Goal: Task Accomplishment & Management: Manage account settings

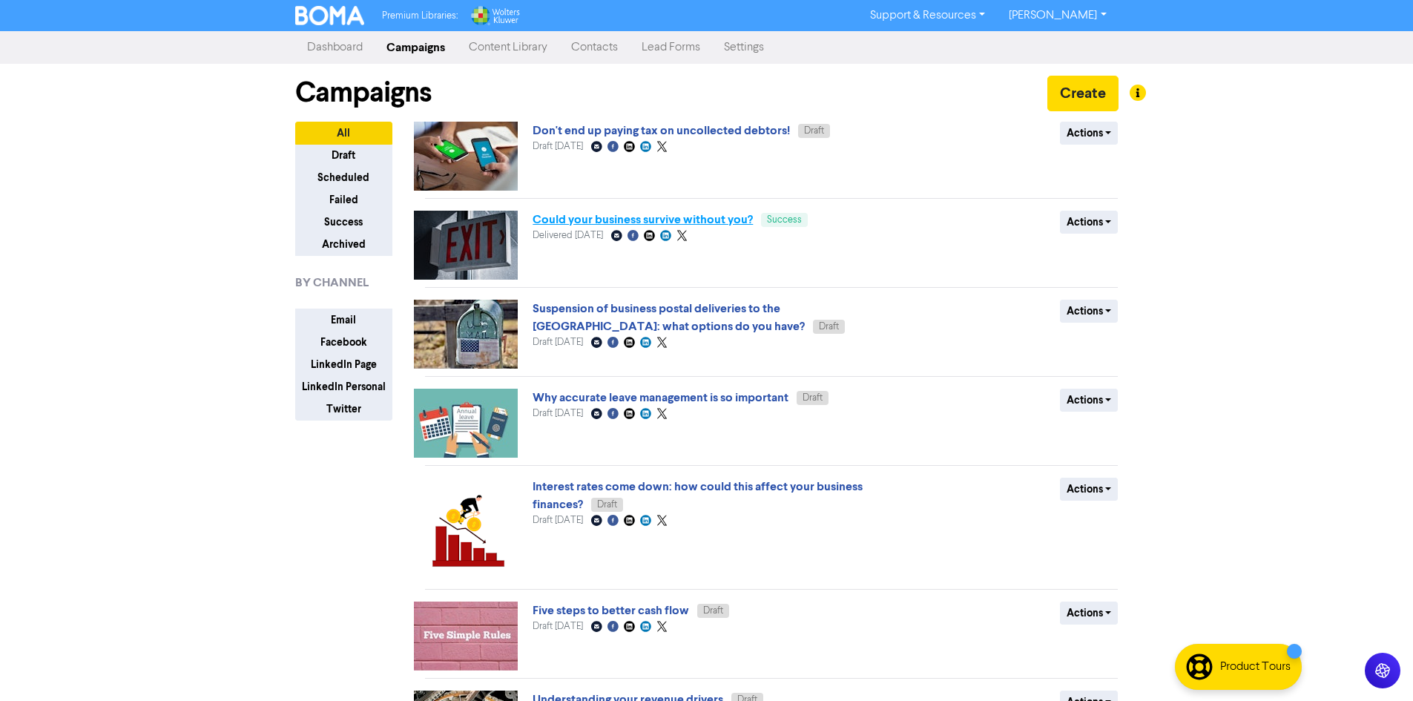
click at [634, 218] on link "Could your business survive without you?" at bounding box center [643, 219] width 220 height 15
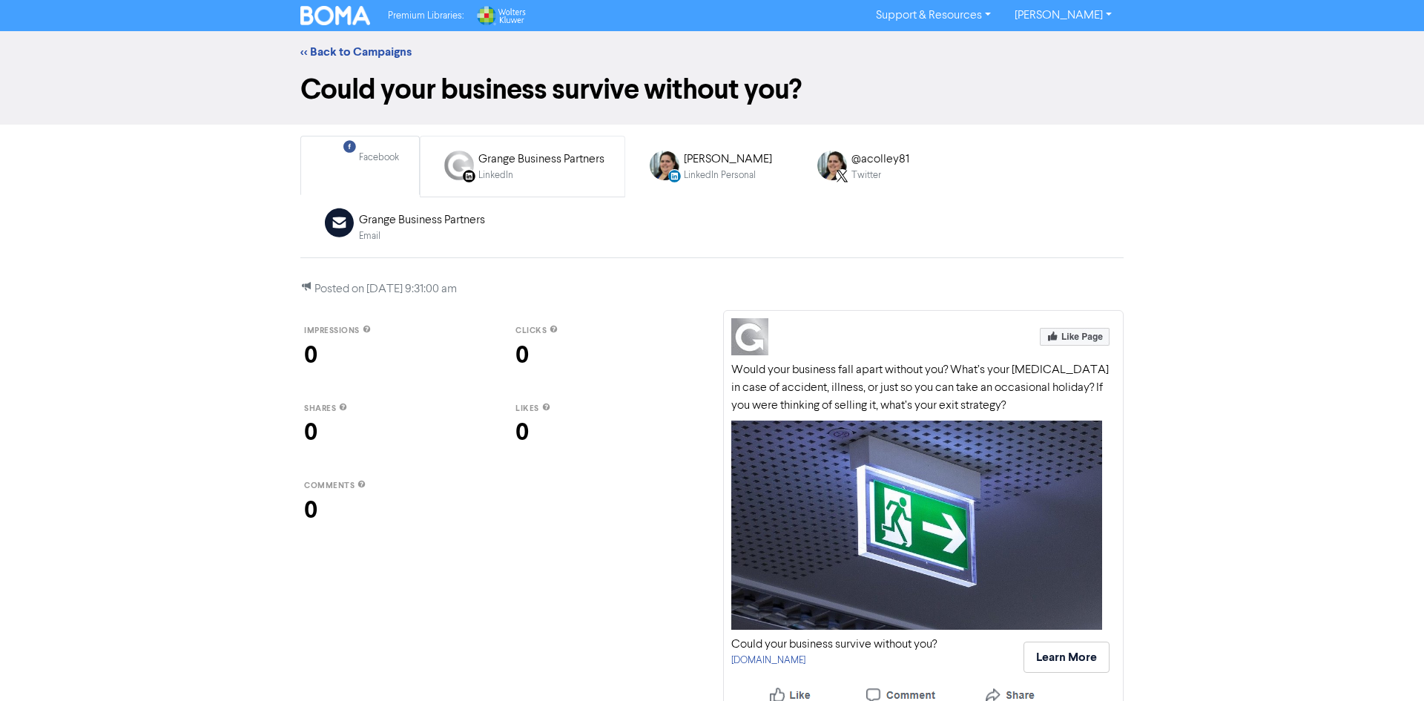
click at [552, 182] on div "LinkedIn" at bounding box center [542, 175] width 126 height 14
click at [746, 186] on div "LinkedIn Personal Created with Sketch. Alex Colley LinkedIn Personal" at bounding box center [709, 166] width 142 height 48
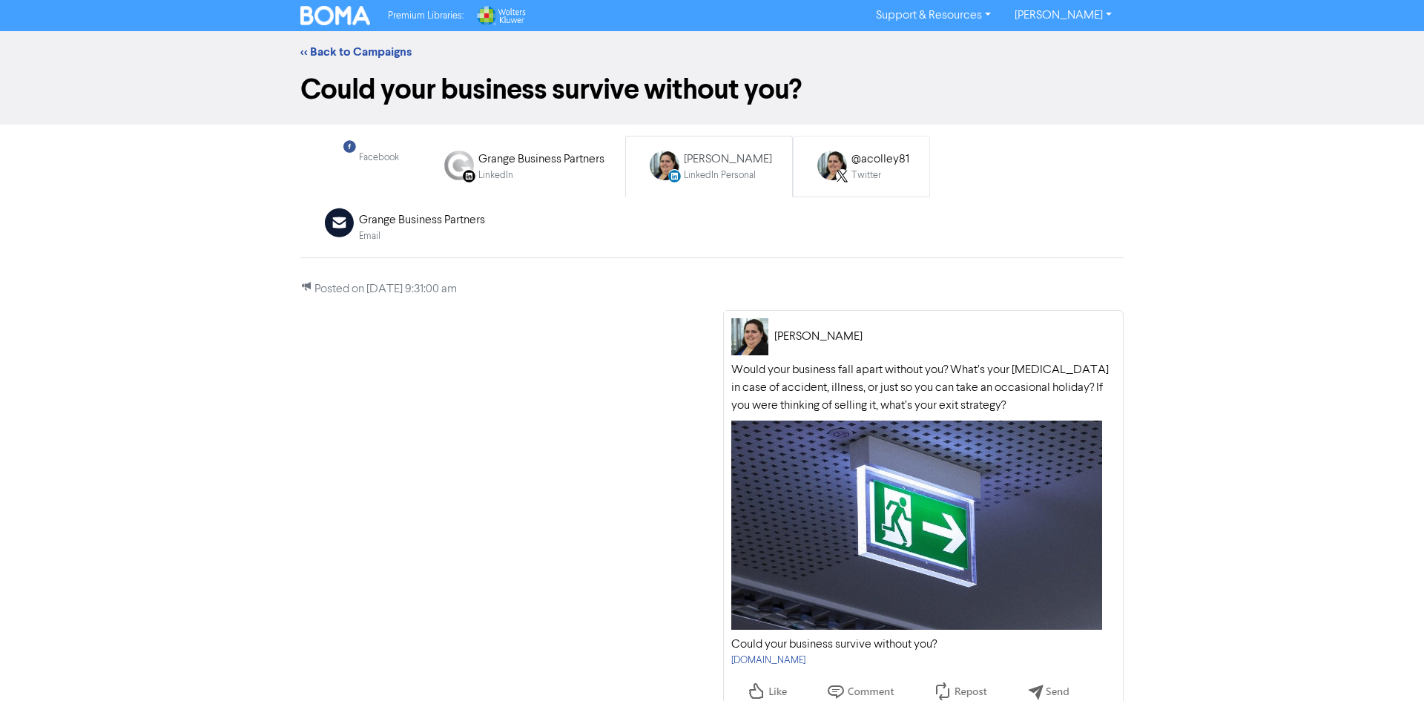
click at [867, 180] on div "Twitter" at bounding box center [881, 175] width 58 height 14
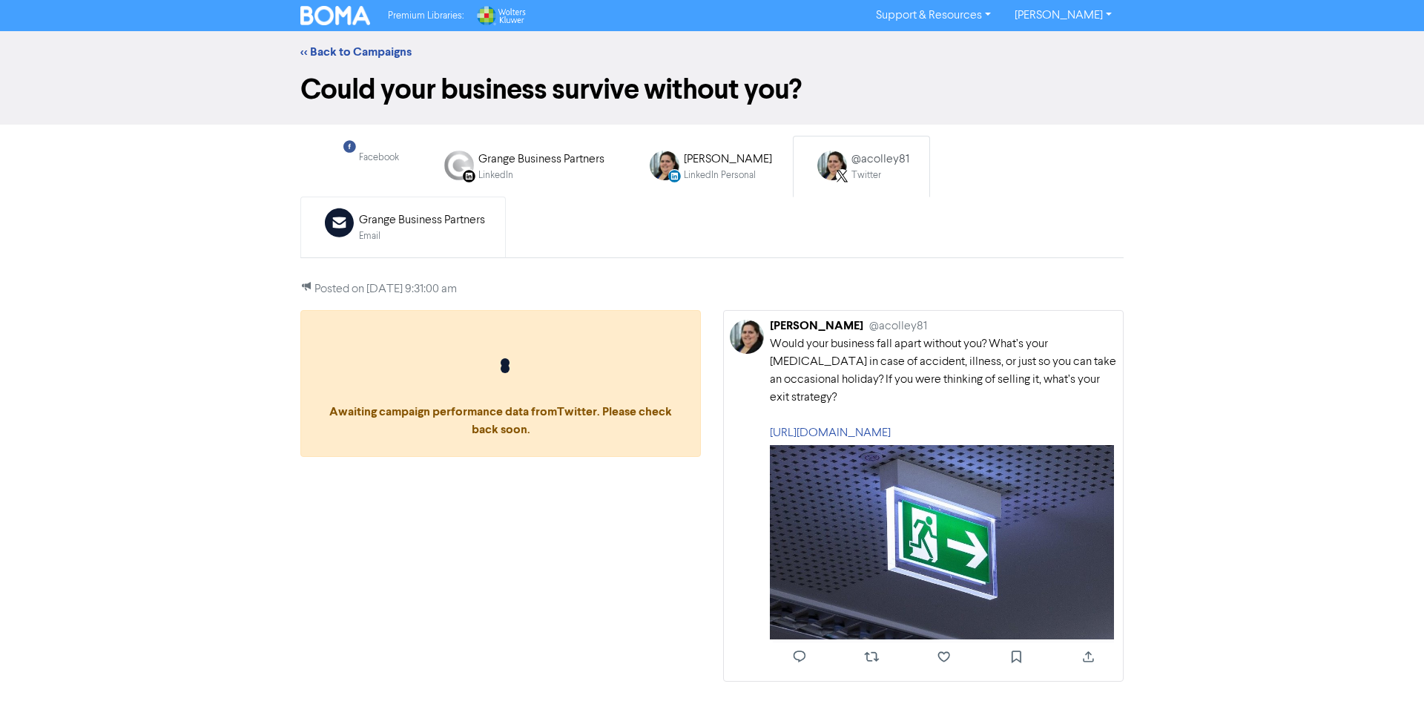
click at [485, 229] on div "Email" at bounding box center [422, 236] width 126 height 14
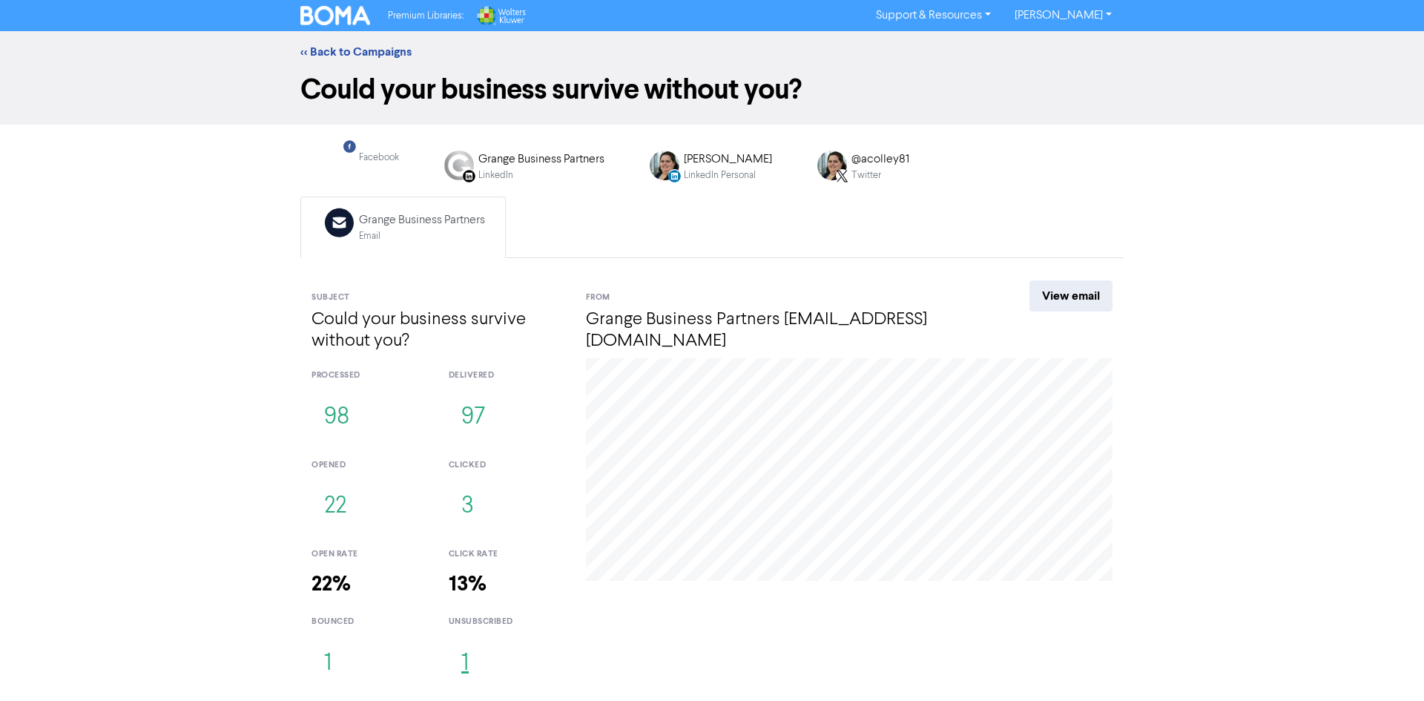
click at [461, 640] on button "1" at bounding box center [465, 664] width 33 height 49
click at [335, 640] on button "1" at bounding box center [328, 664] width 33 height 49
click at [339, 482] on button "24" at bounding box center [336, 506] width 49 height 49
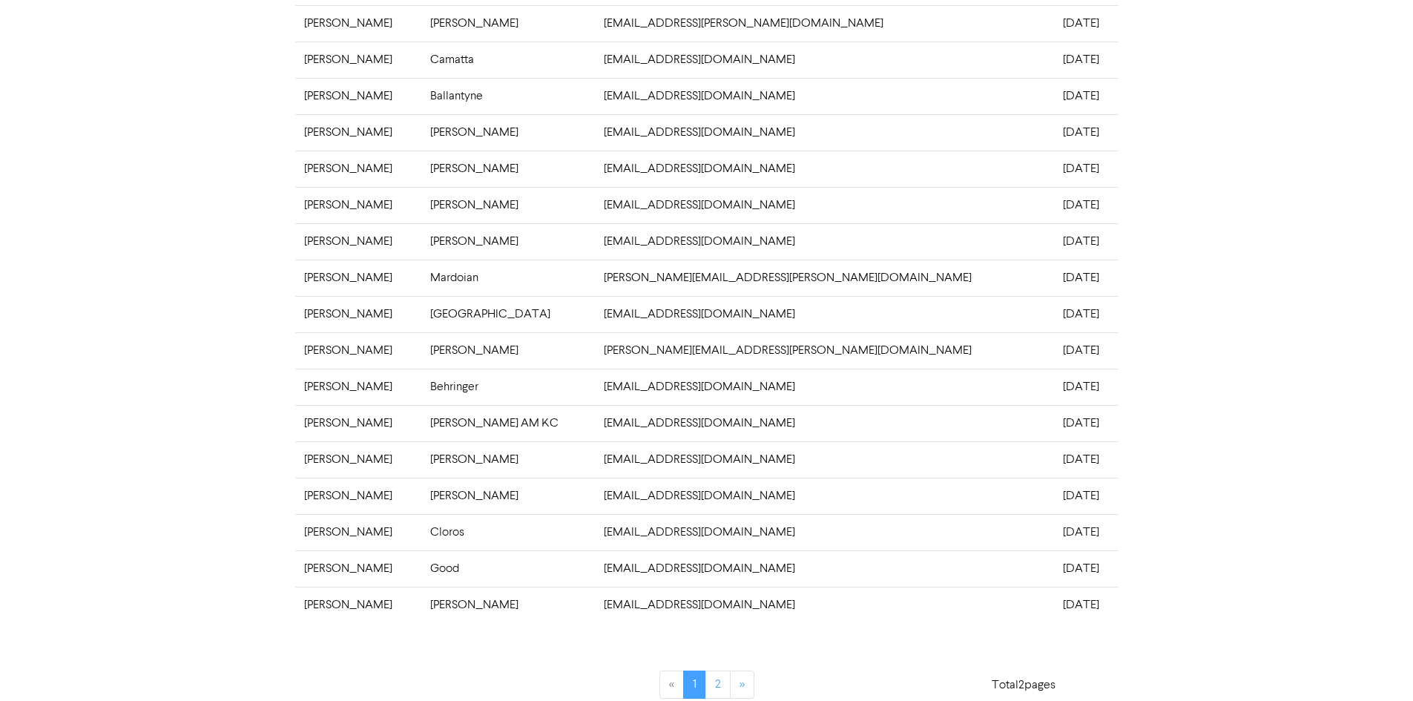
scroll to position [266, 0]
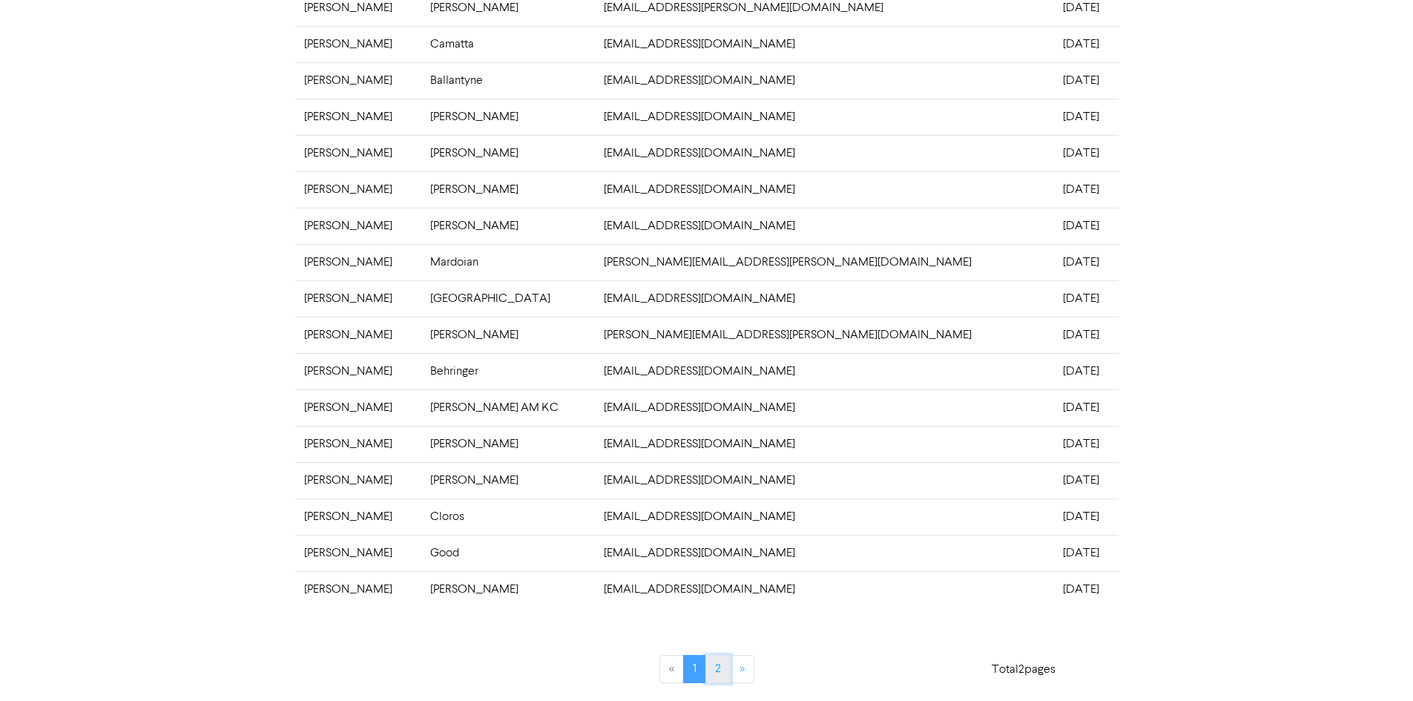
click at [729, 672] on link "2" at bounding box center [718, 669] width 25 height 28
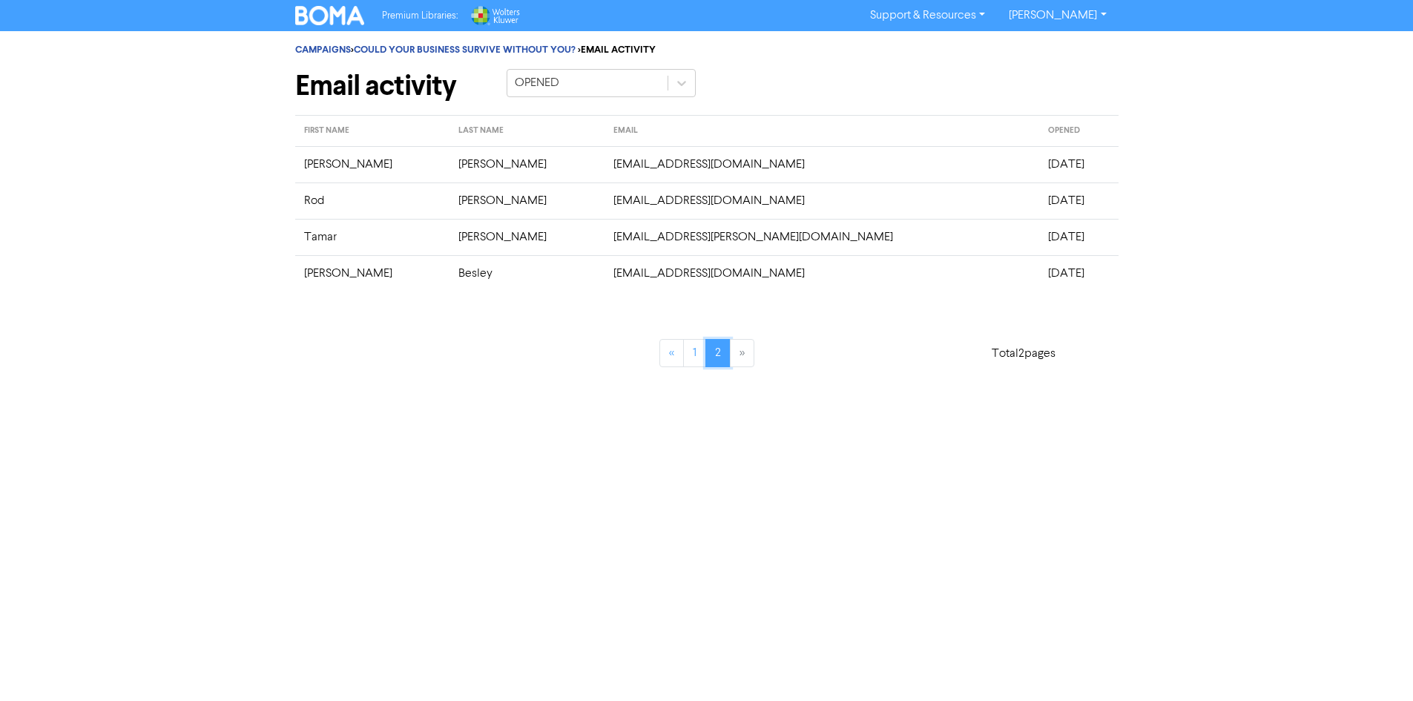
scroll to position [0, 0]
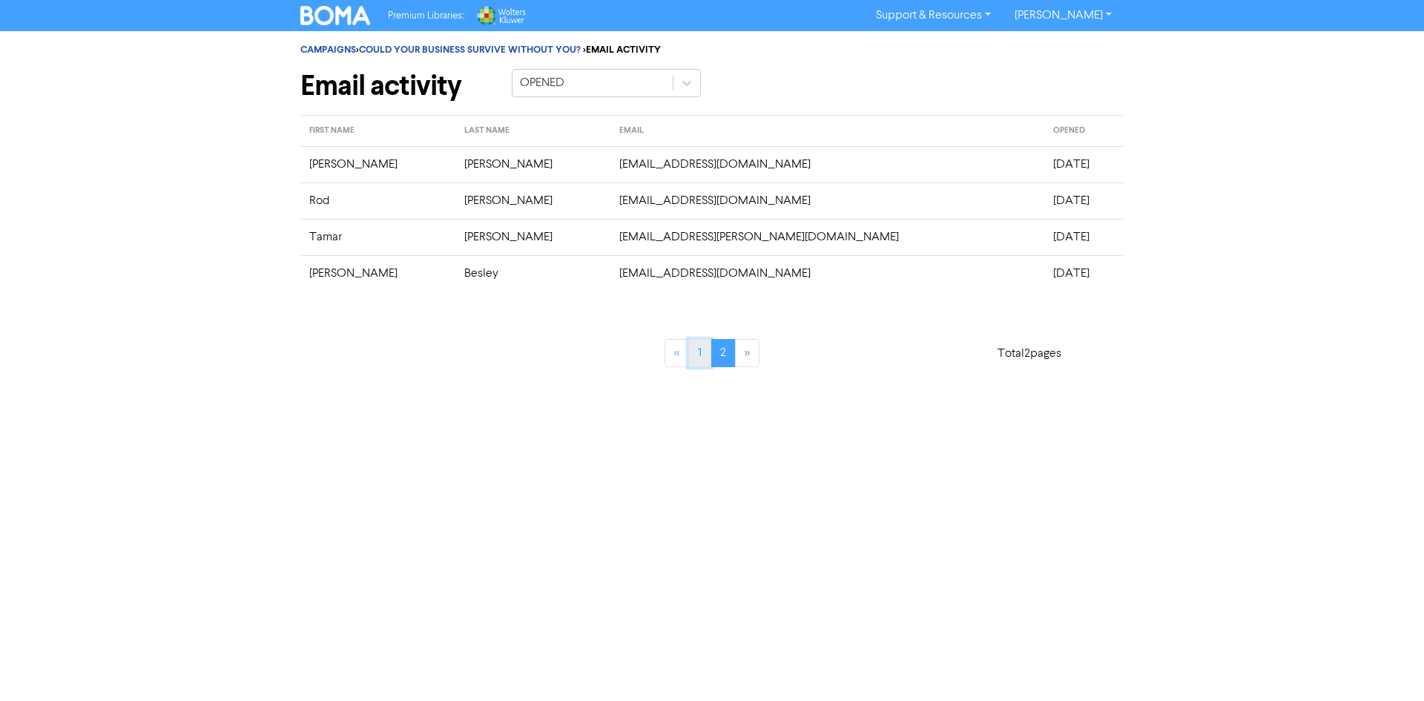
click at [699, 350] on link "1" at bounding box center [699, 353] width 23 height 28
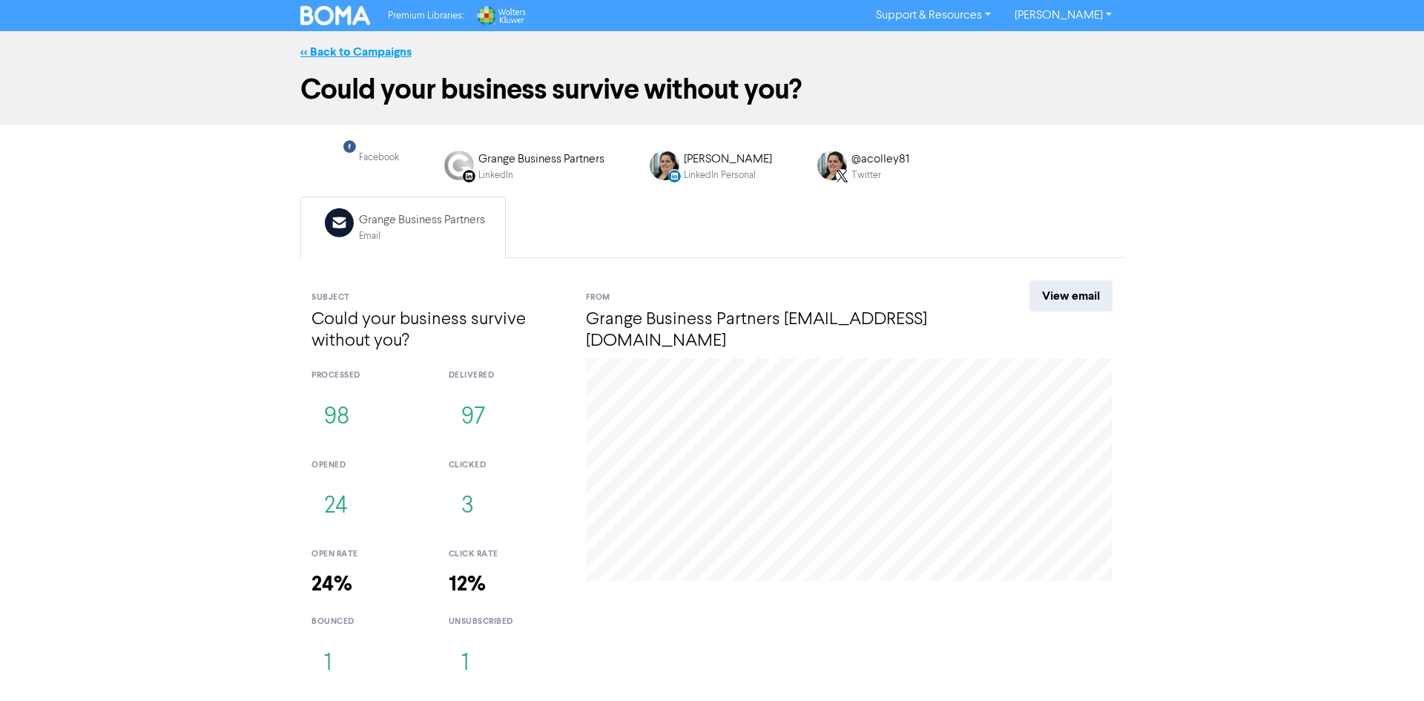
click at [356, 47] on link "<< Back to Campaigns" at bounding box center [355, 52] width 111 height 15
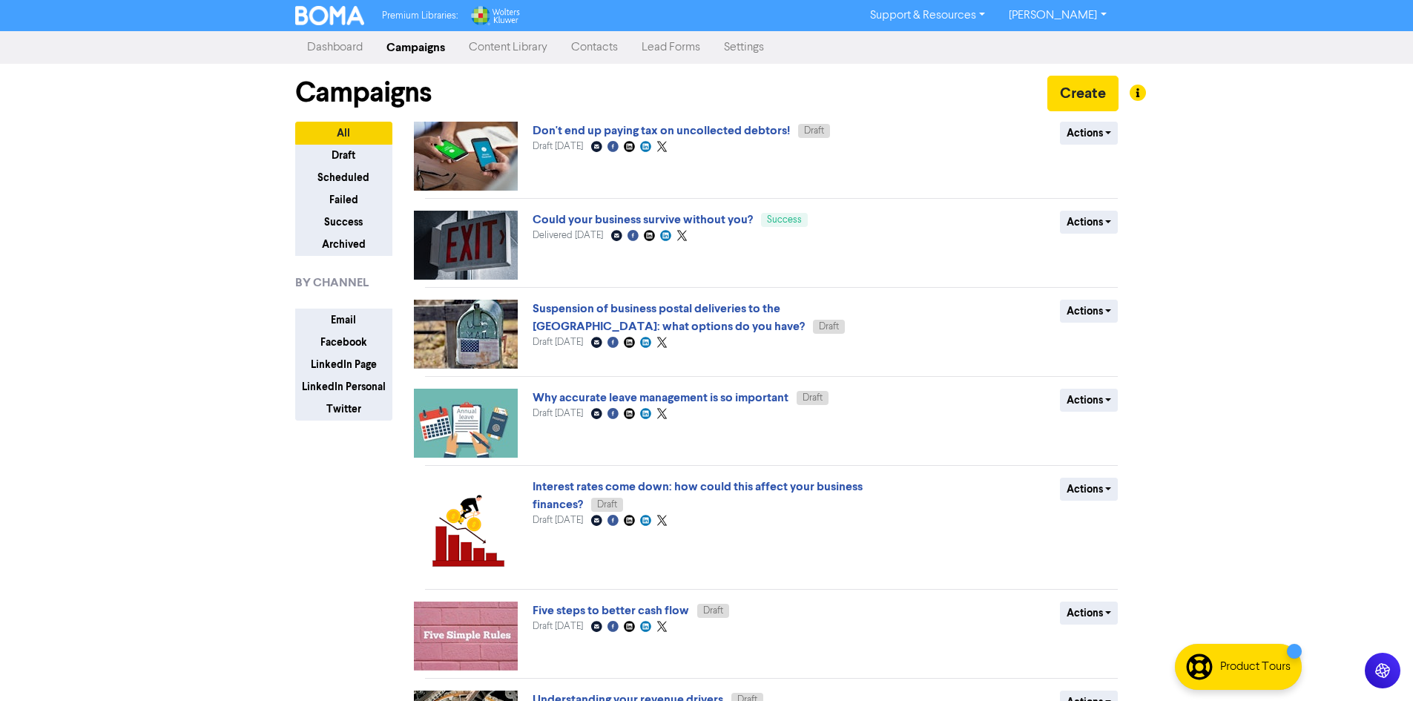
click at [332, 14] on img at bounding box center [330, 15] width 70 height 19
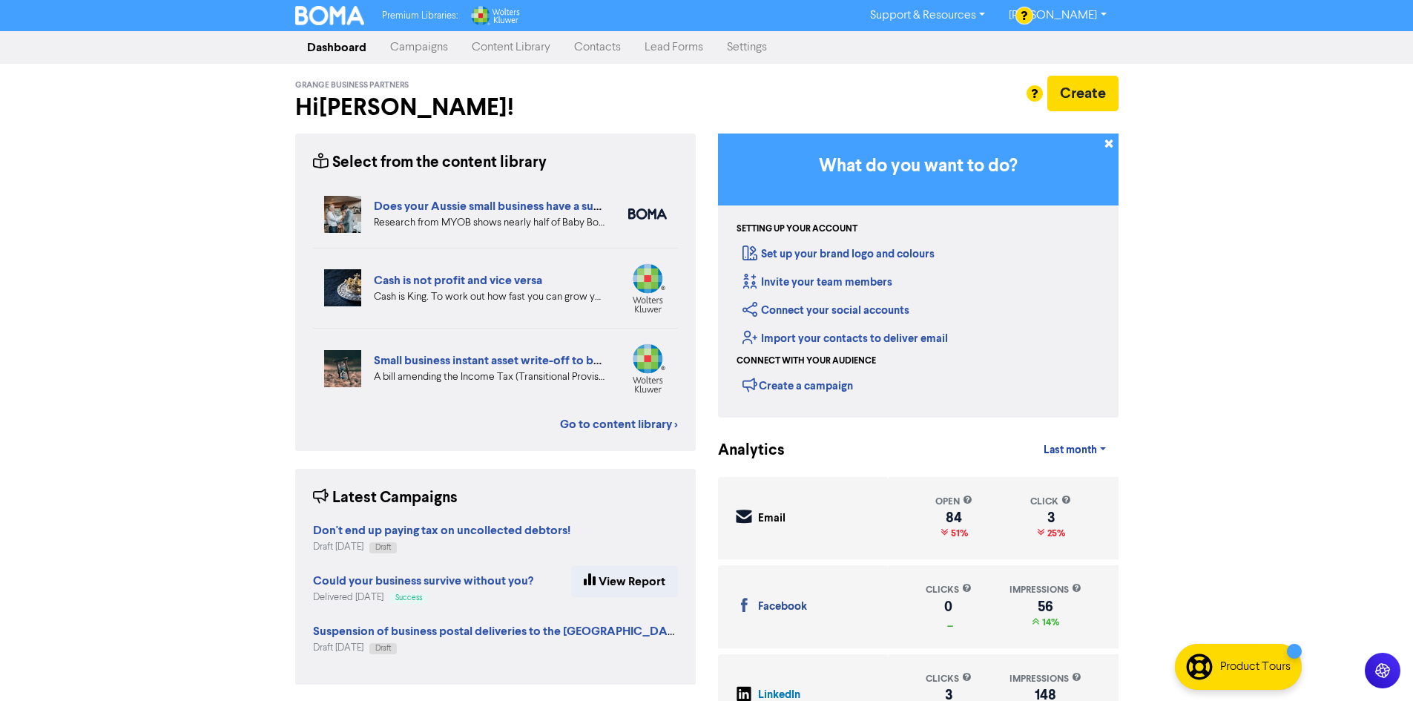
click at [401, 45] on link "Campaigns" at bounding box center [419, 48] width 82 height 30
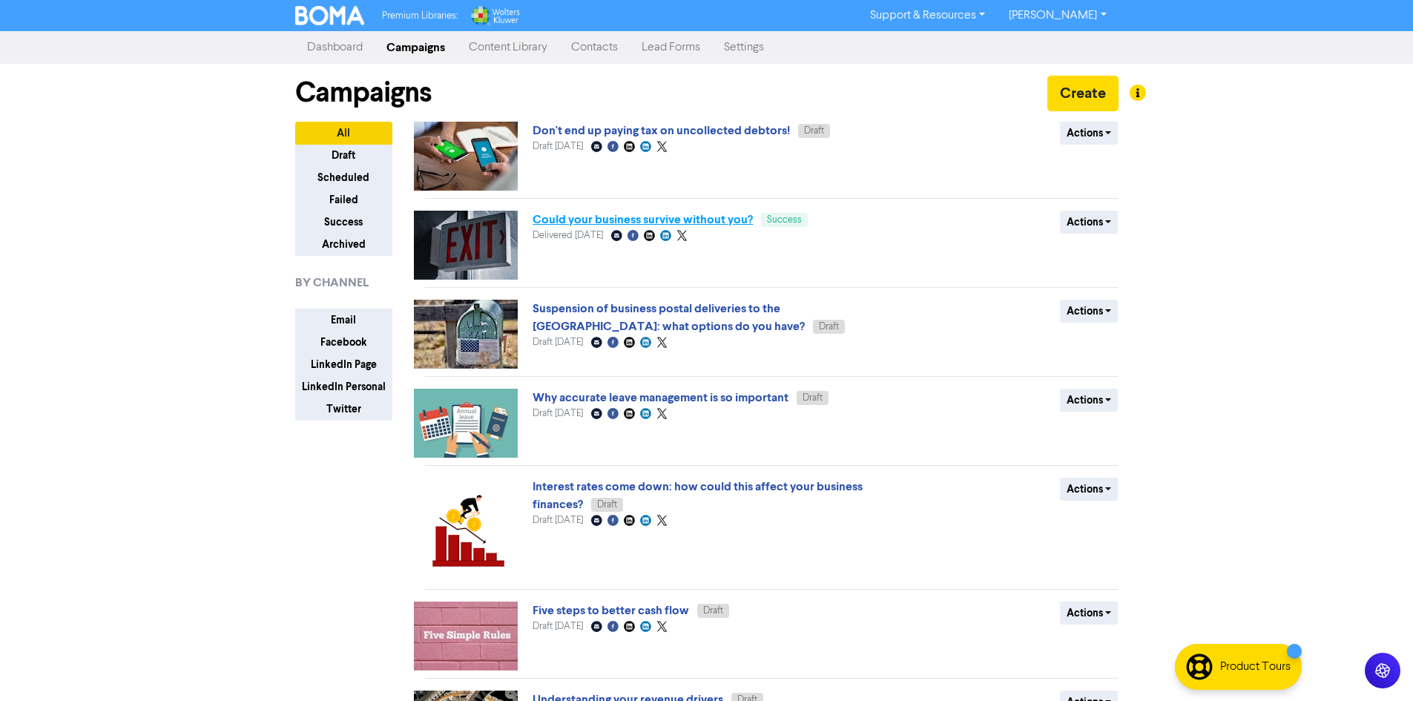
click at [683, 217] on link "Could your business survive without you?" at bounding box center [643, 219] width 220 height 15
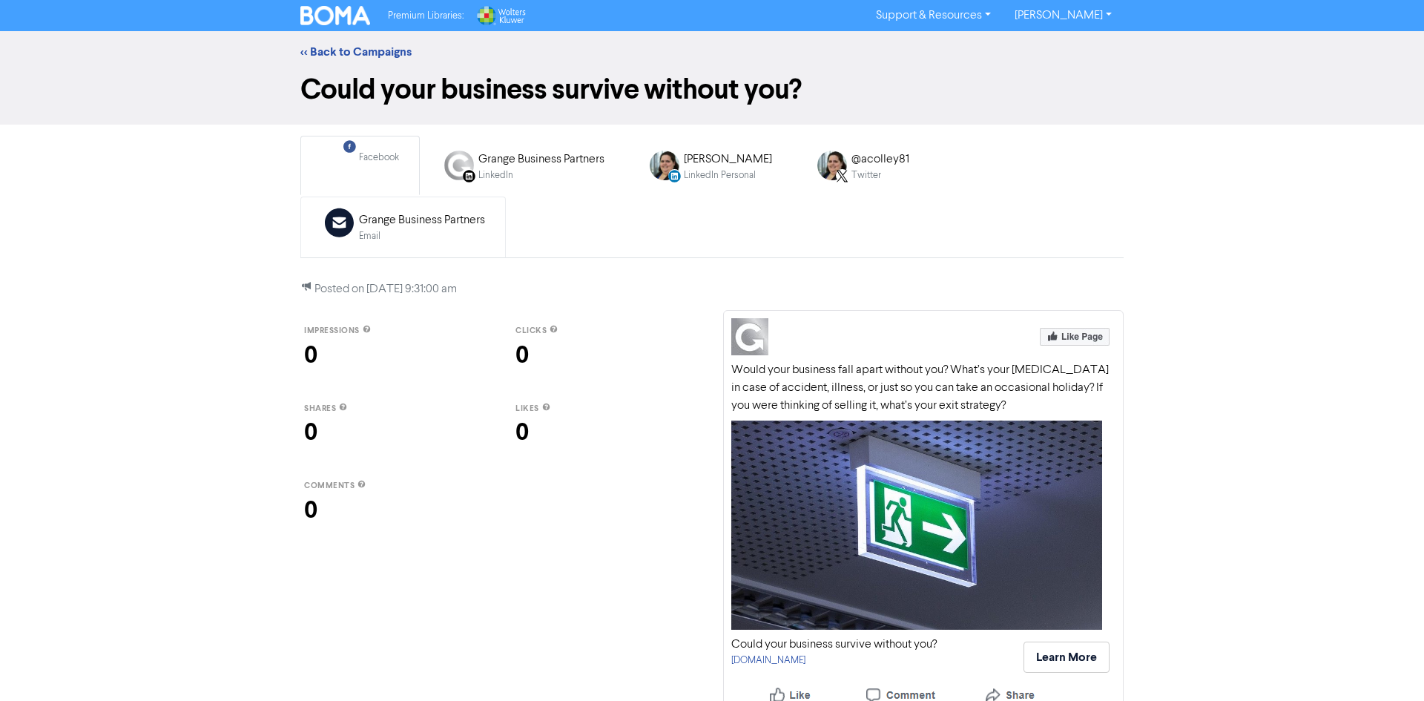
click at [493, 203] on div "Email Created with Sketch. Grange Business Partners Email" at bounding box center [403, 227] width 180 height 48
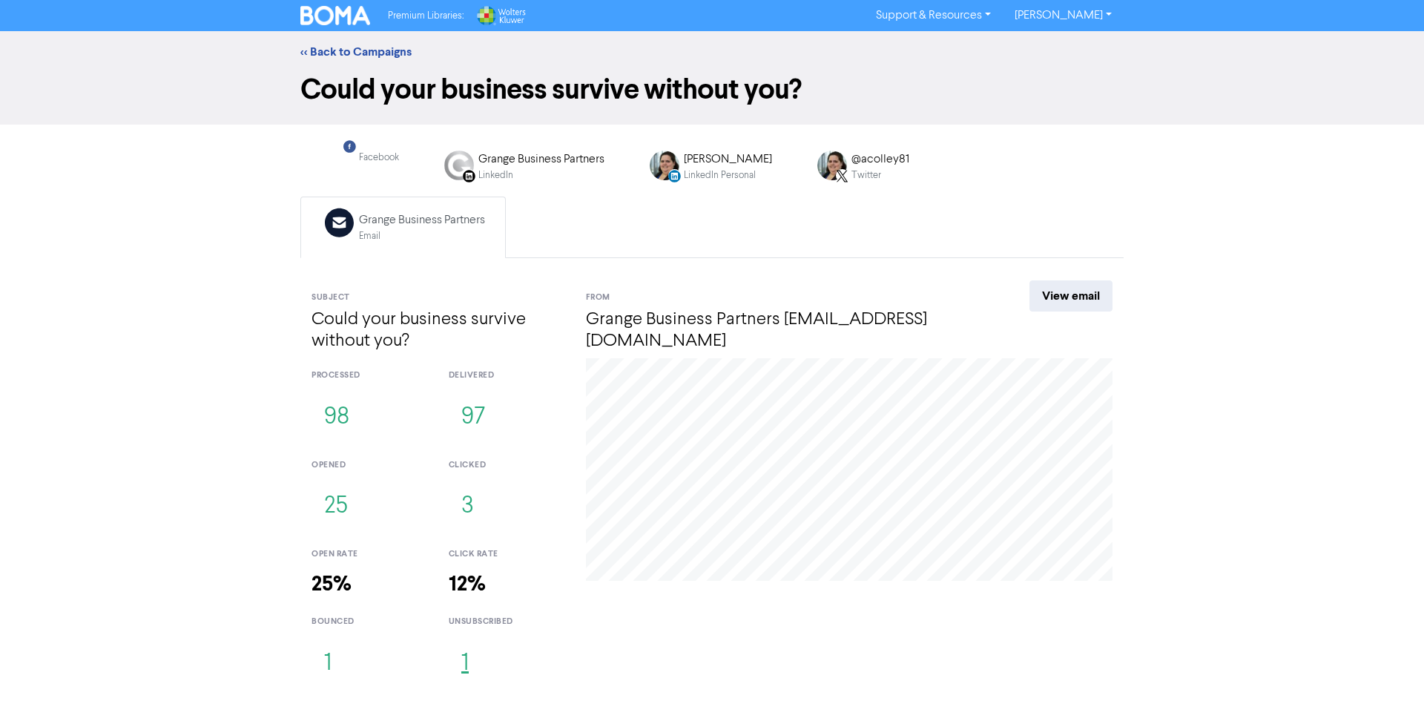
click at [458, 640] on button "1" at bounding box center [465, 664] width 33 height 49
click at [335, 640] on button "1" at bounding box center [328, 664] width 33 height 49
click at [349, 482] on button "25" at bounding box center [336, 506] width 49 height 49
click at [331, 11] on img at bounding box center [335, 15] width 70 height 19
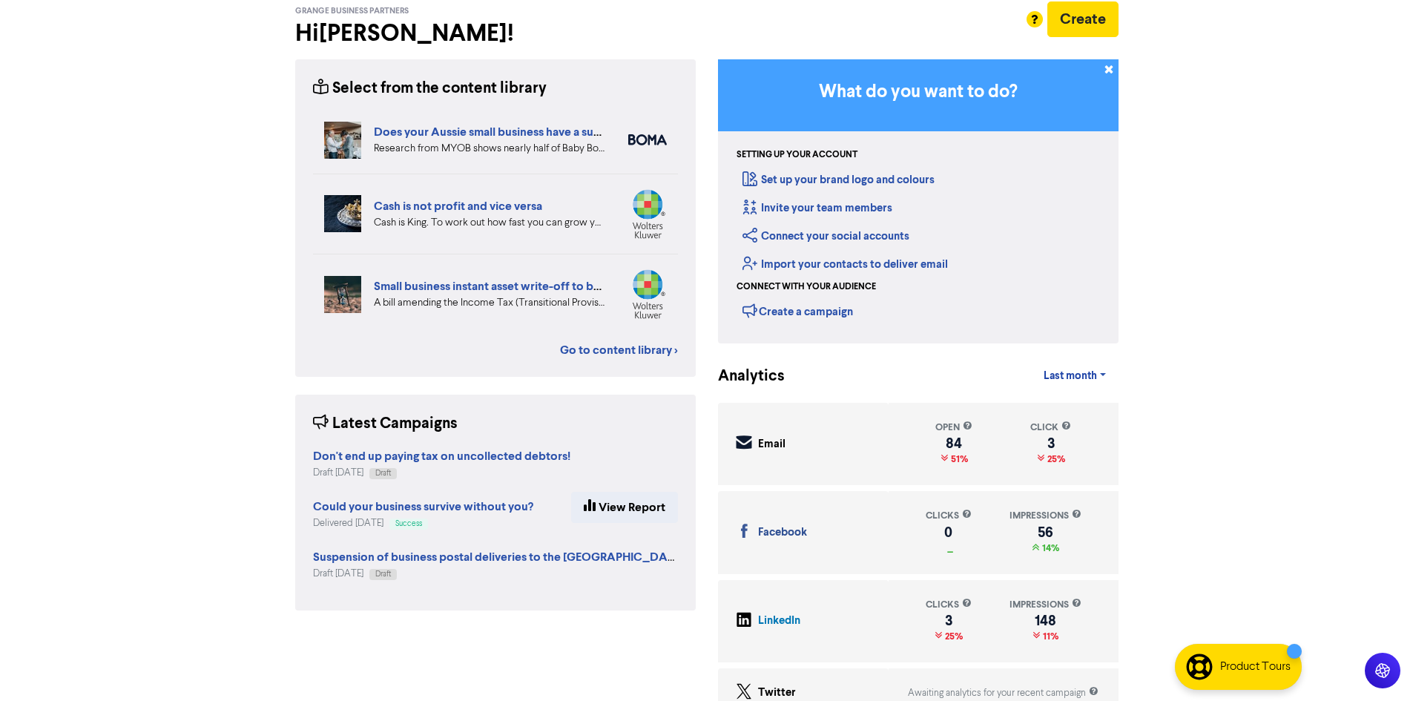
scroll to position [99, 0]
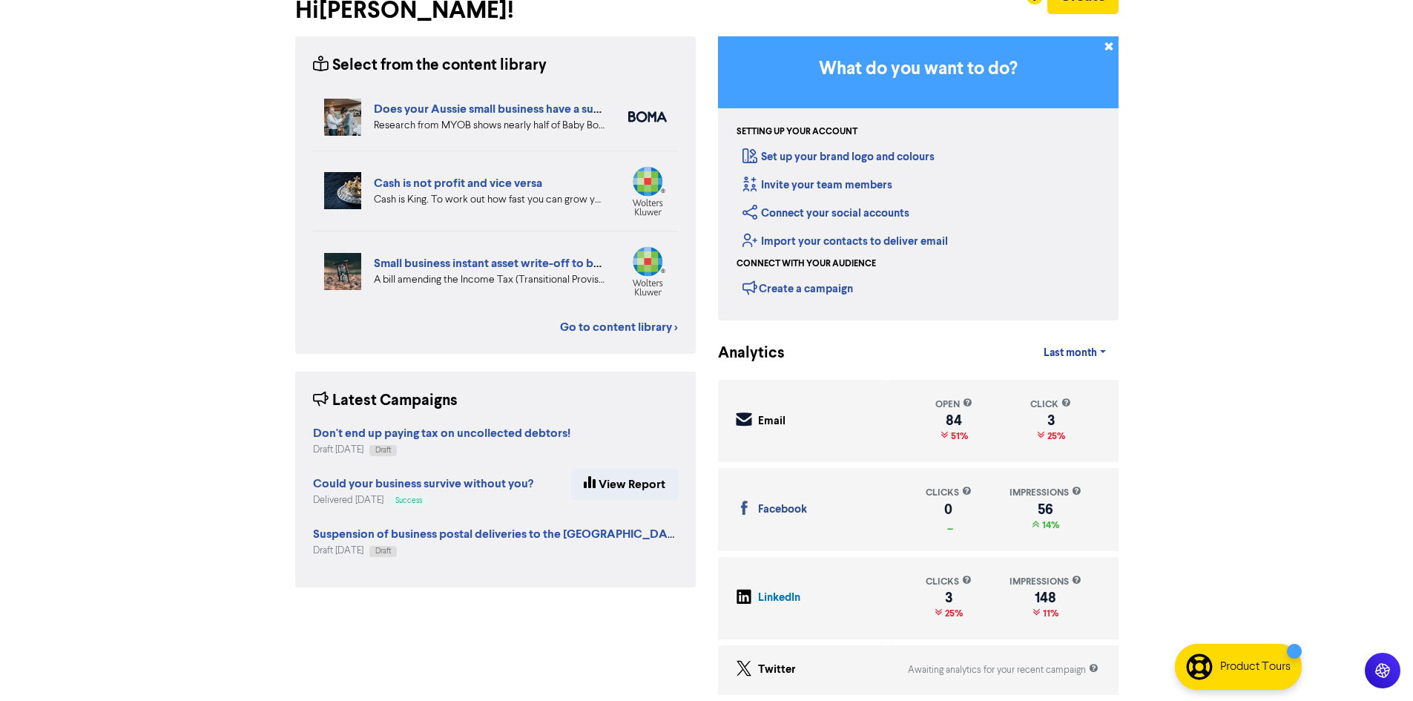
drag, startPoint x: 1279, startPoint y: 674, endPoint x: 1348, endPoint y: 563, distance: 130.3
click at [1348, 563] on body "Premium Libraries: Support & Resources Video Tutorials FAQ & Guides Marketing E…" at bounding box center [706, 253] width 1413 height 701
click at [1297, 604] on html "Premium Libraries: Support & Resources Video Tutorials FAQ & Guides Marketing E…" at bounding box center [706, 253] width 1413 height 701
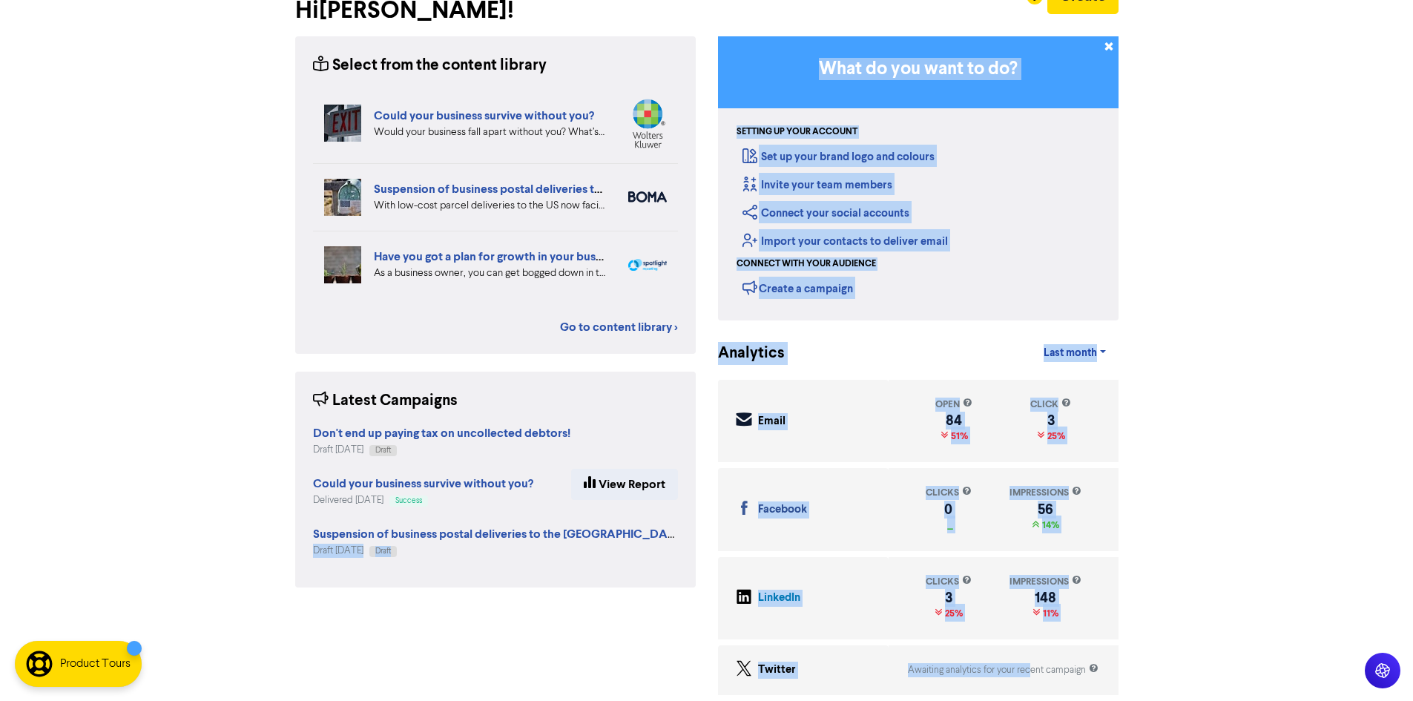
drag, startPoint x: 1298, startPoint y: 691, endPoint x: 139, endPoint y: 688, distance: 1158.9
click at [139, 604] on html "Premium Libraries: Support & Resources Video Tutorials FAQ & Guides Marketing E…" at bounding box center [706, 253] width 1413 height 701
click at [1286, 502] on div "Premium Libraries: Support & Resources Video Tutorials FAQ & Guides Marketing E…" at bounding box center [706, 253] width 1413 height 701
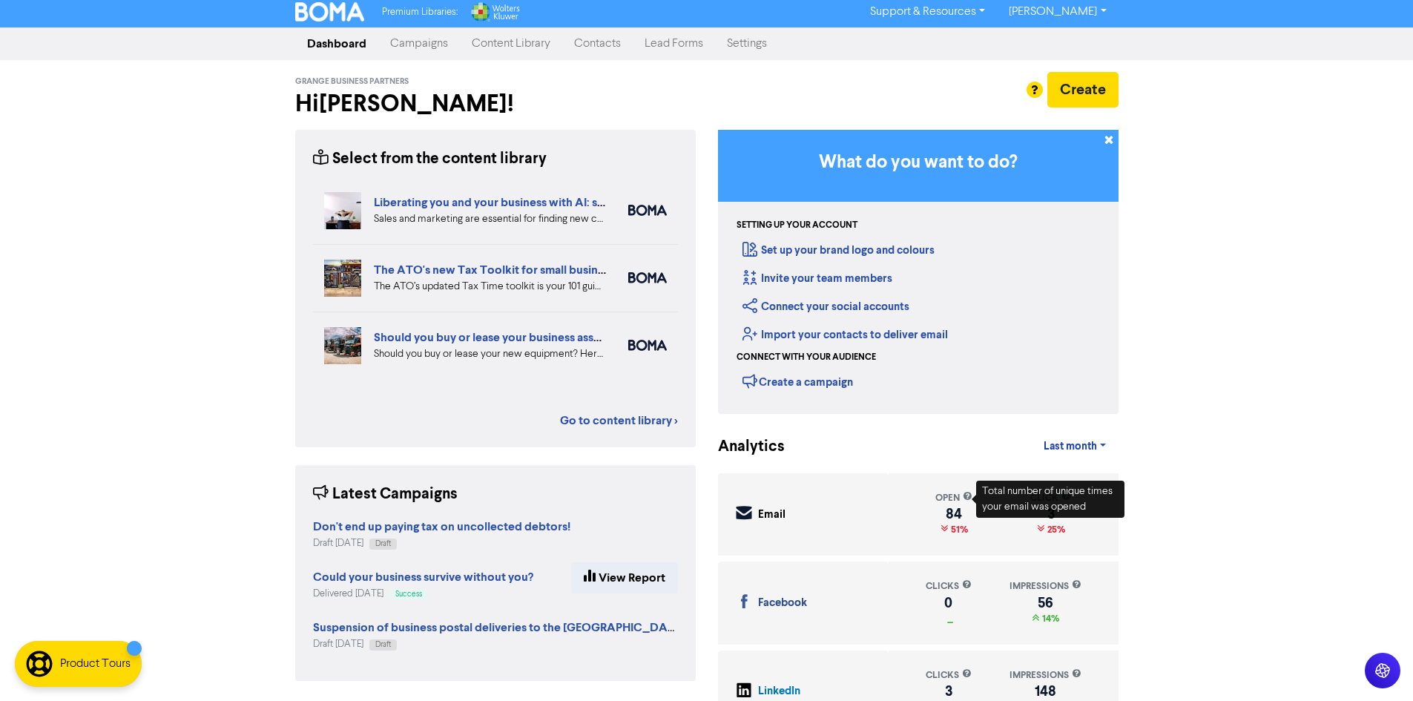
scroll to position [0, 0]
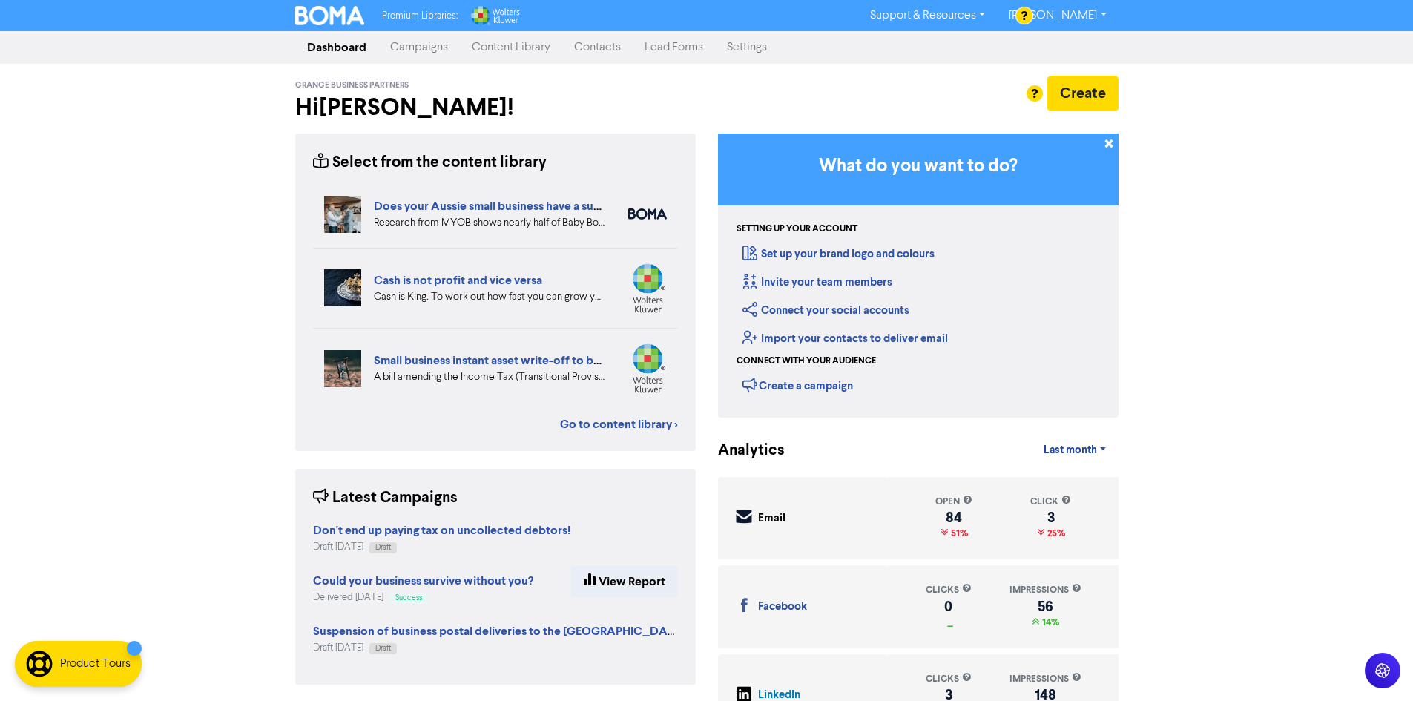
click at [396, 42] on link "Campaigns" at bounding box center [419, 48] width 82 height 30
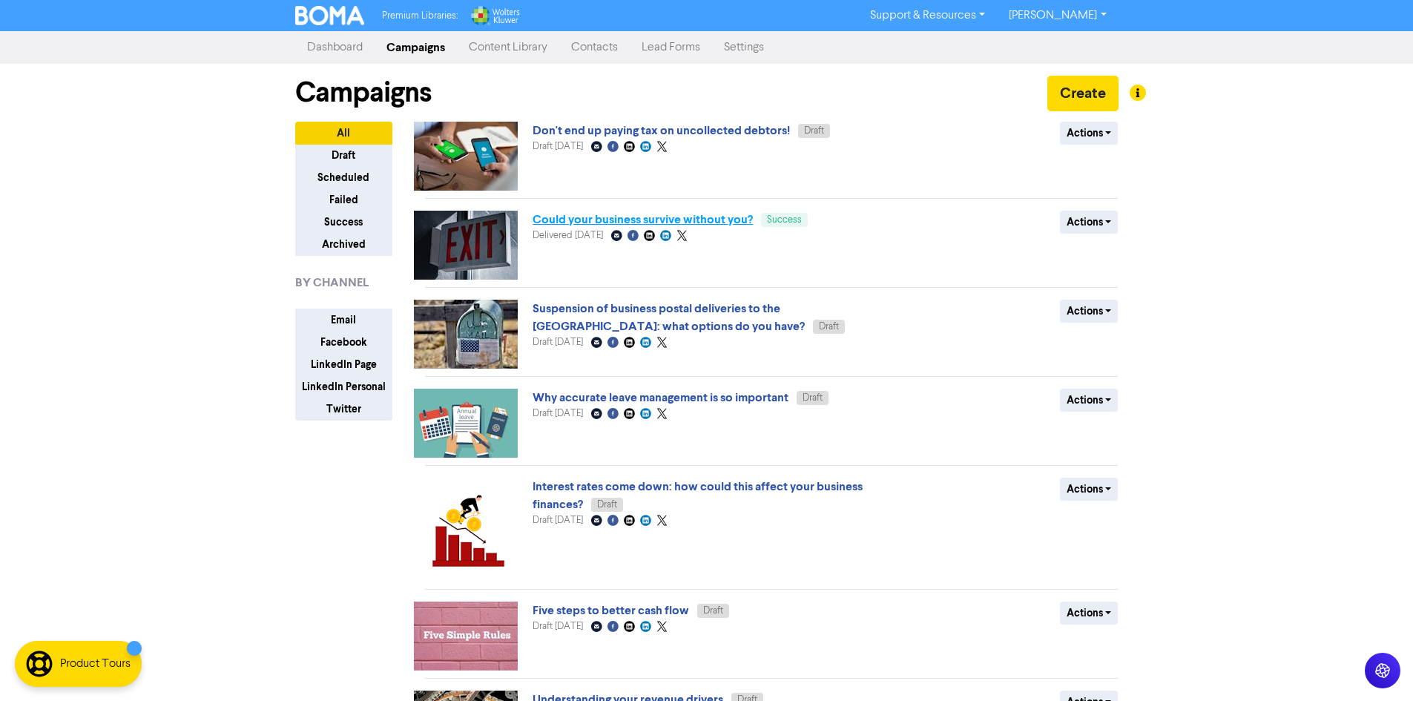
click at [711, 226] on link "Could your business survive without you?" at bounding box center [643, 219] width 220 height 15
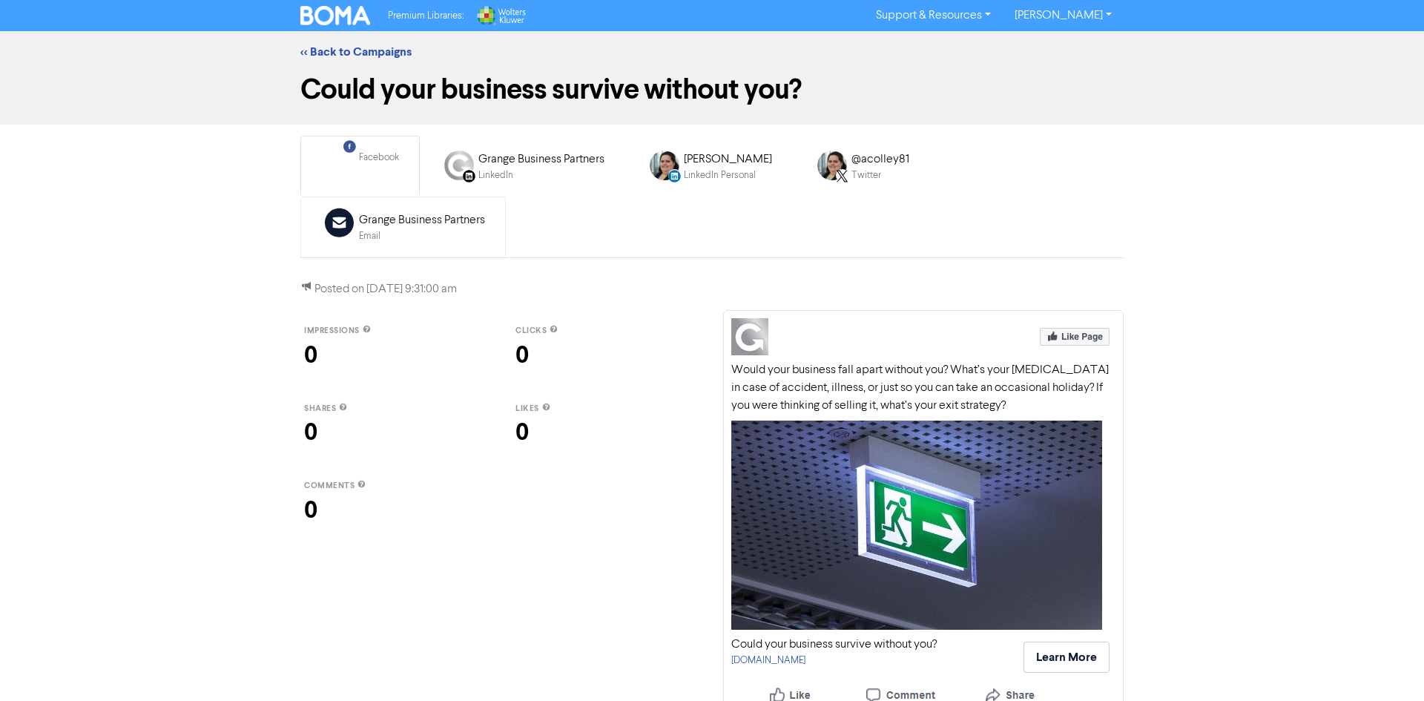
click at [485, 229] on div "Email" at bounding box center [422, 236] width 126 height 14
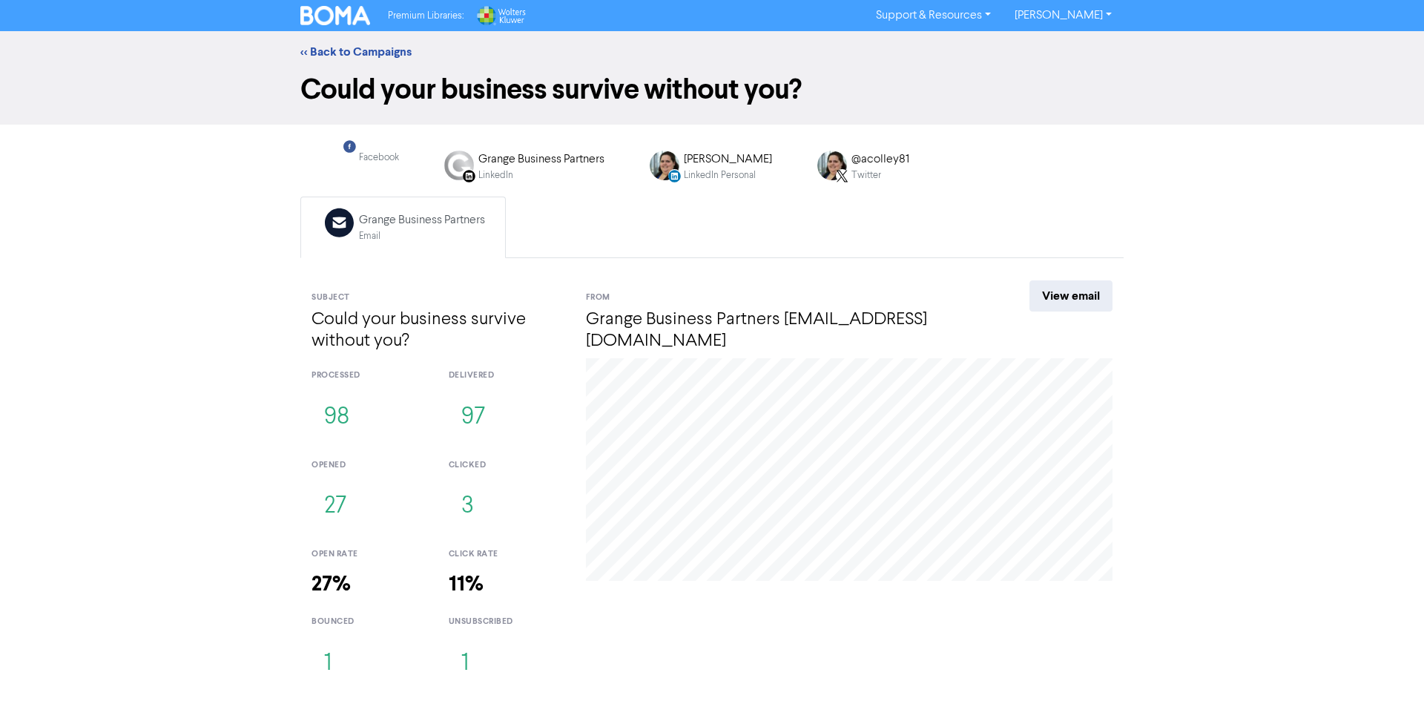
click at [347, 41] on div "<< Back to Campaigns" at bounding box center [712, 52] width 1424 height 42
click at [352, 54] on link "<< Back to Campaigns" at bounding box center [355, 52] width 111 height 15
